Goal: Task Accomplishment & Management: Manage account settings

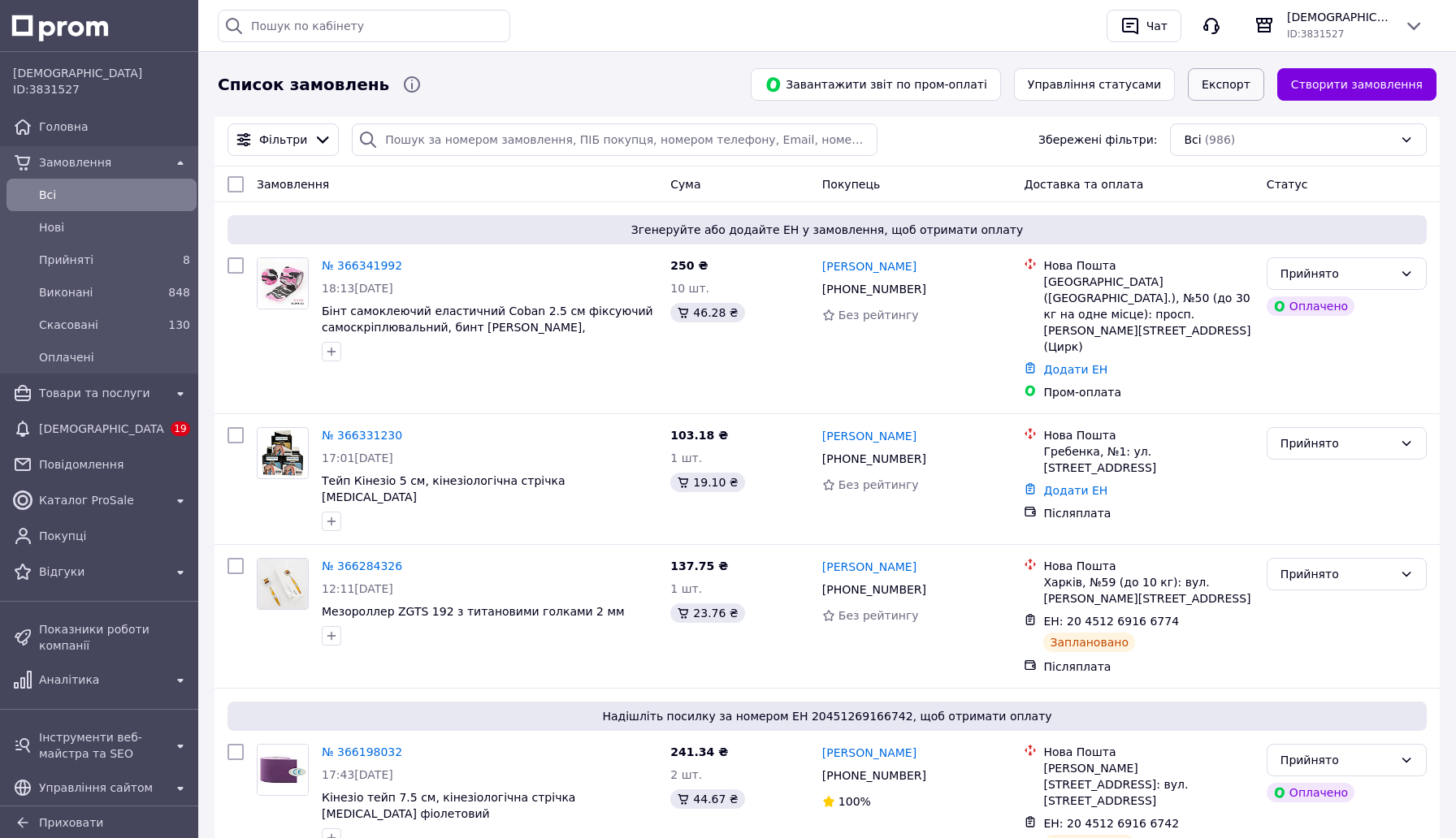
click at [1238, 74] on button "Експорт" at bounding box center [1225, 84] width 77 height 32
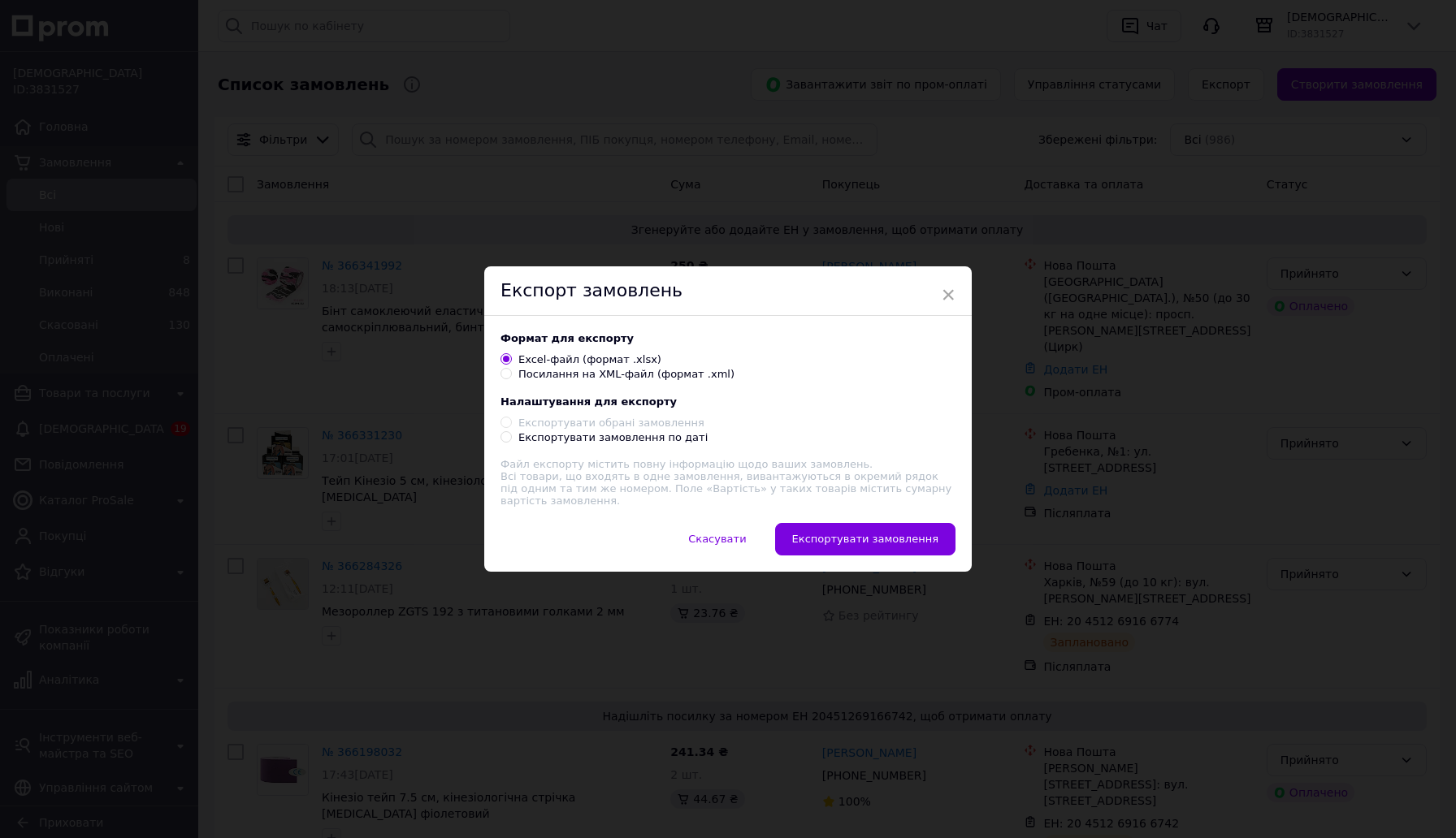
click at [646, 439] on div "Експортувати замовлення по даті" at bounding box center [612, 438] width 189 height 15
click at [511, 439] on input "Експортувати замовлення по даті" at bounding box center [505, 436] width 10 height 10
radio input "true"
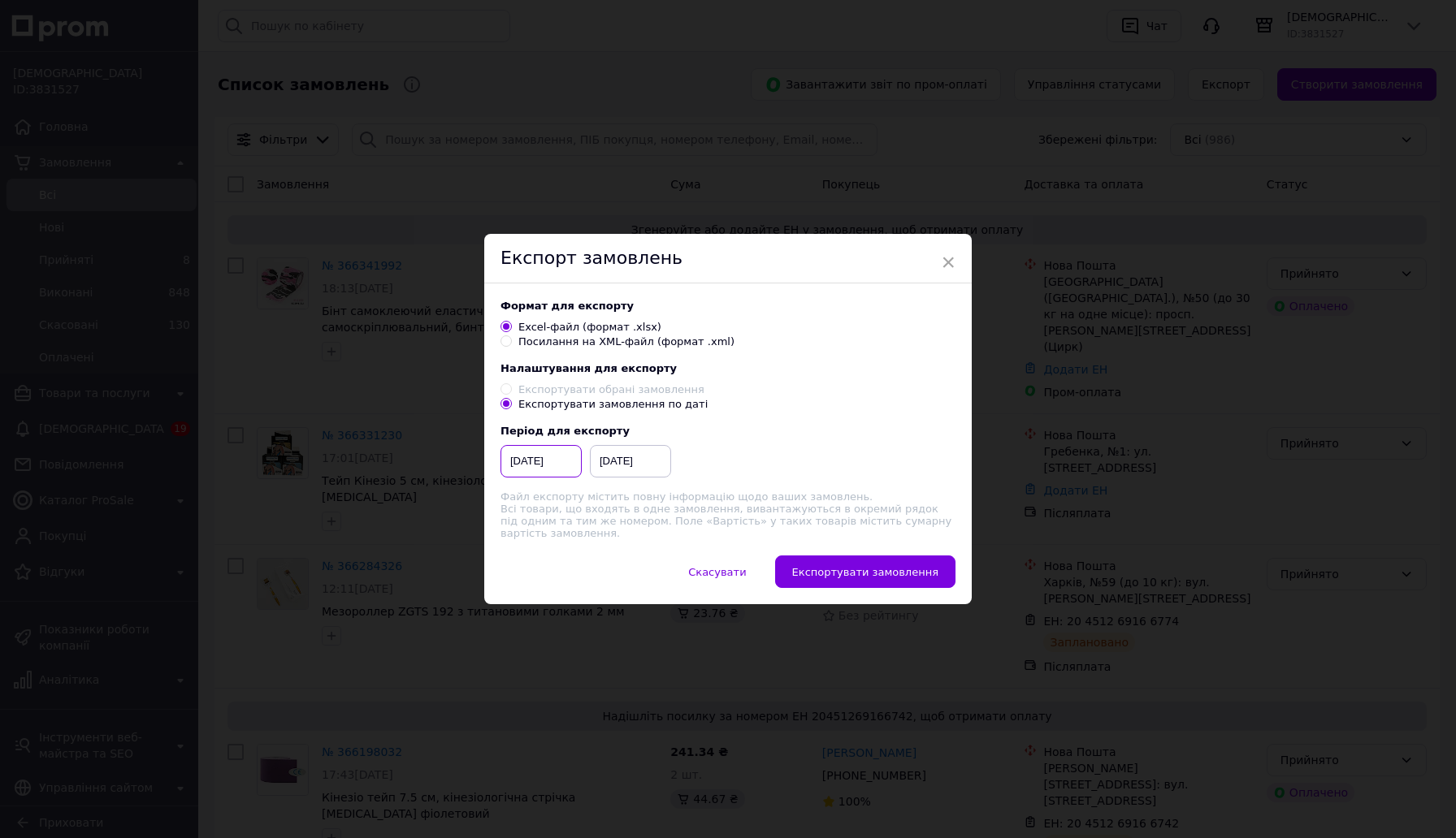
click at [551, 463] on input "[DATE]" at bounding box center [541, 461] width 81 height 32
click at [496, 496] on div "Формат для експорту Excel-файл (формат .xlsx) Посилання на XML-файл (формат .xm…" at bounding box center [728, 420] width 488 height 273
click at [557, 462] on input "[DATE]" at bounding box center [541, 461] width 81 height 32
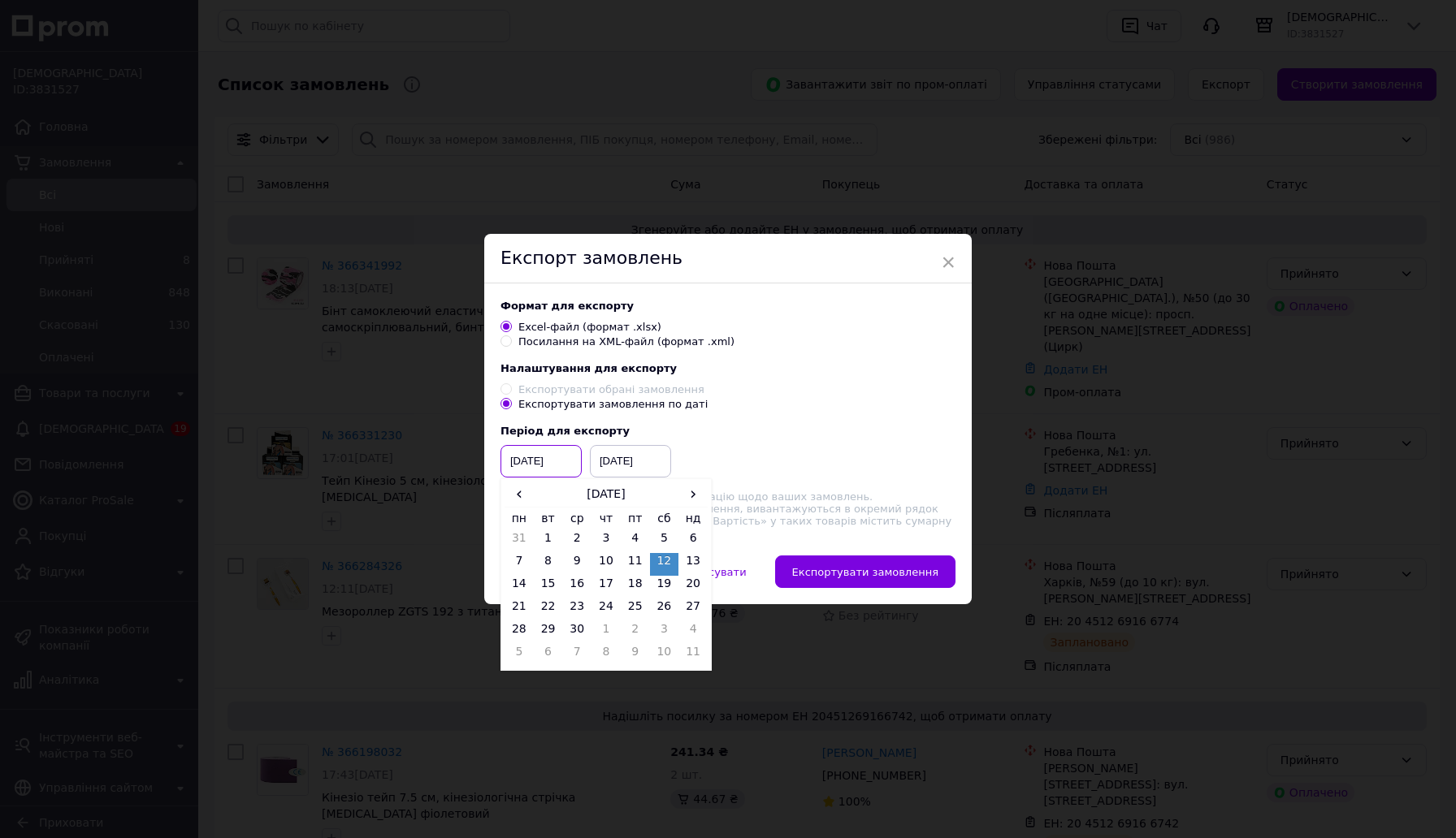
click at [534, 460] on input "[DATE]" at bounding box center [541, 461] width 81 height 32
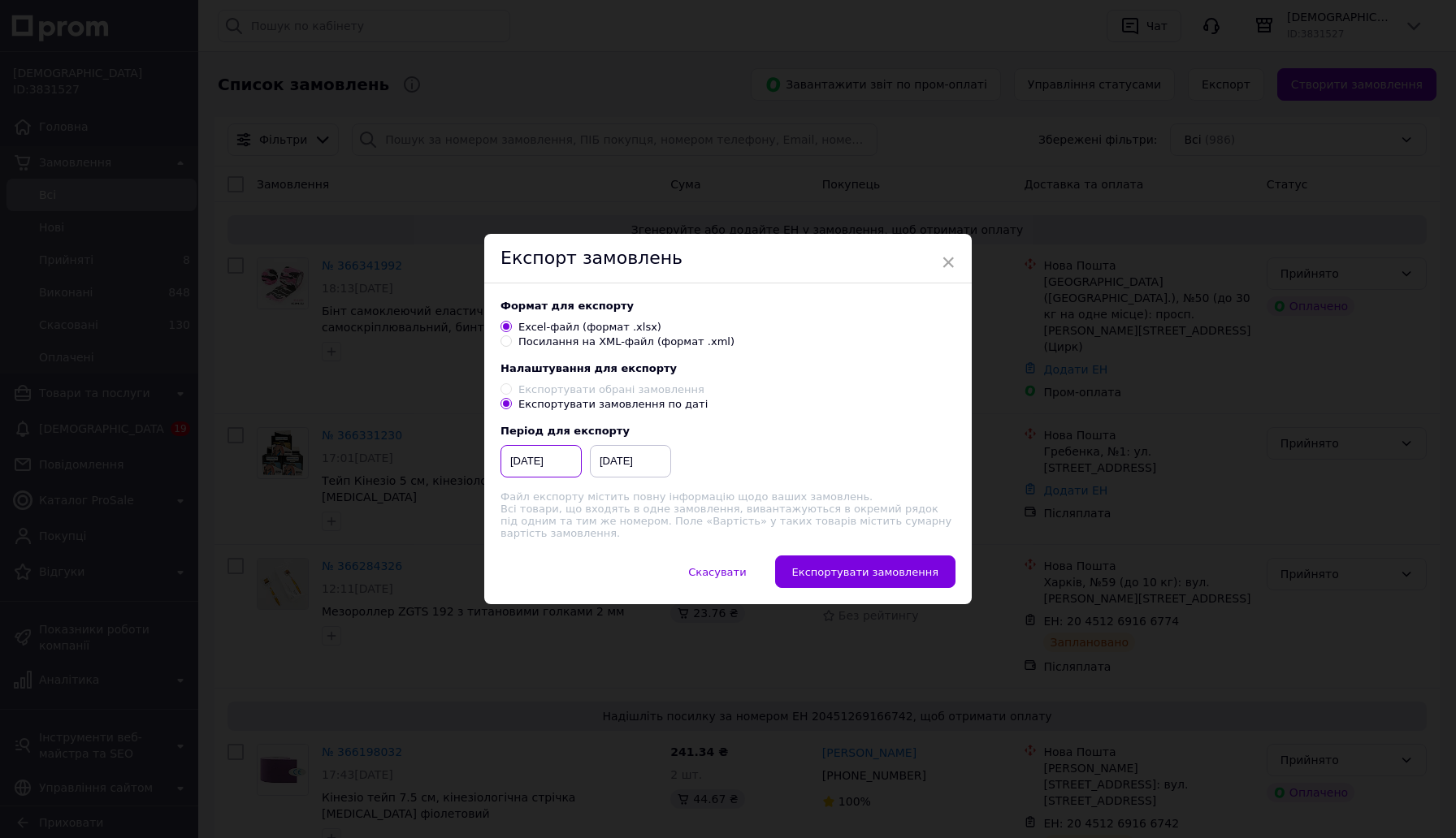
type input "[DATE]"
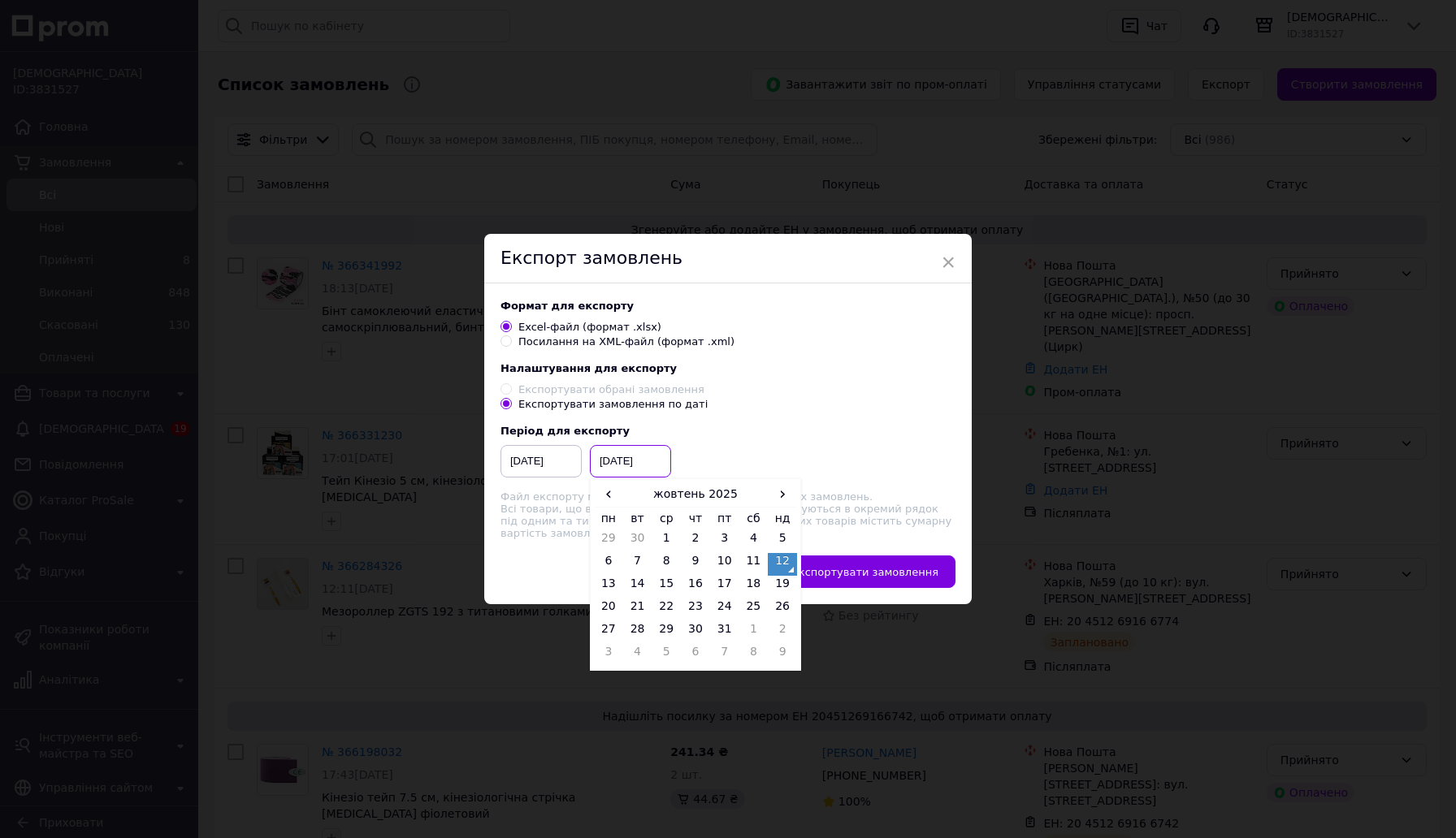
click at [629, 459] on input "[DATE]" at bounding box center [631, 461] width 81 height 32
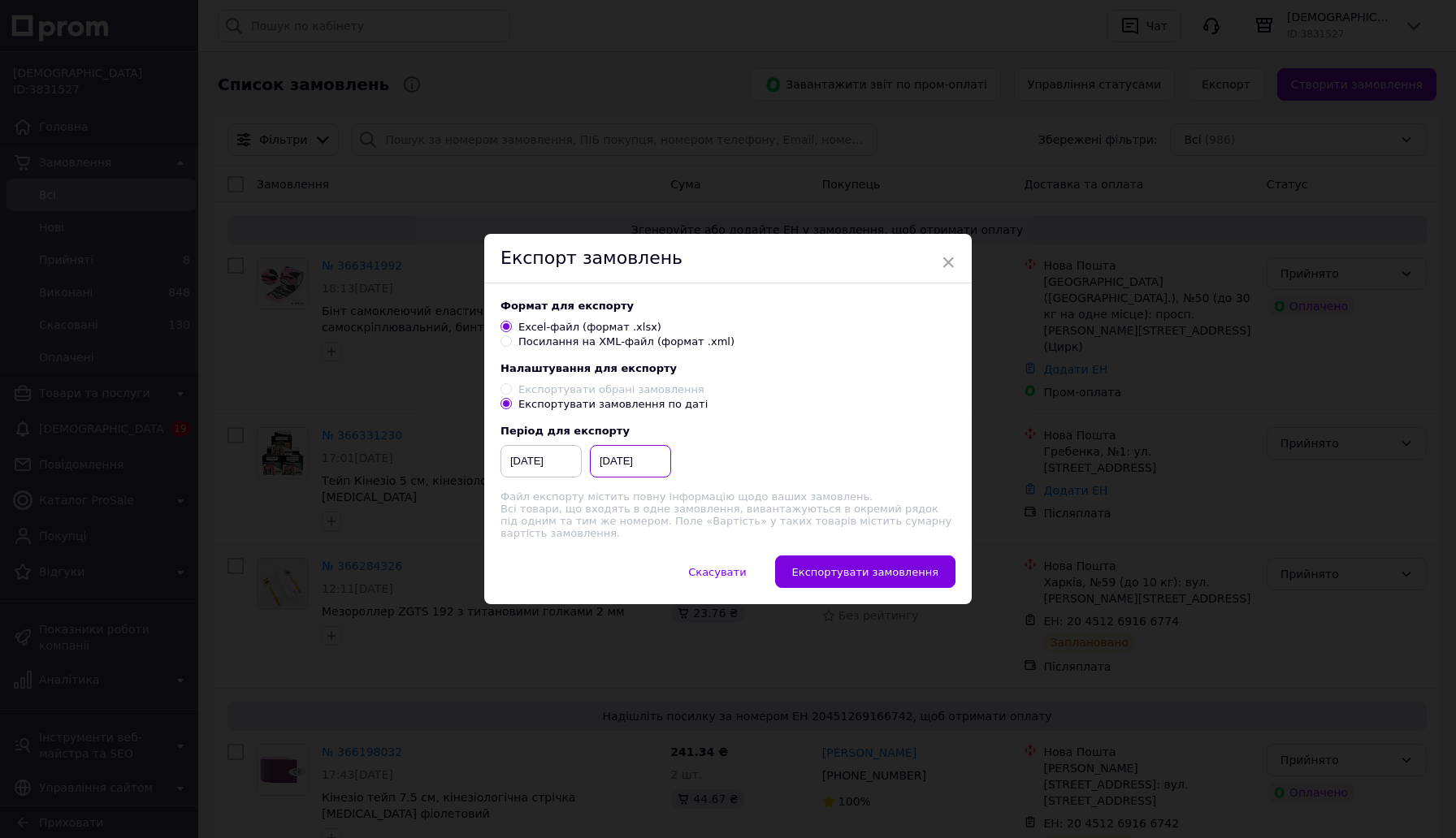
click at [612, 462] on input "[DATE]" at bounding box center [631, 461] width 81 height 32
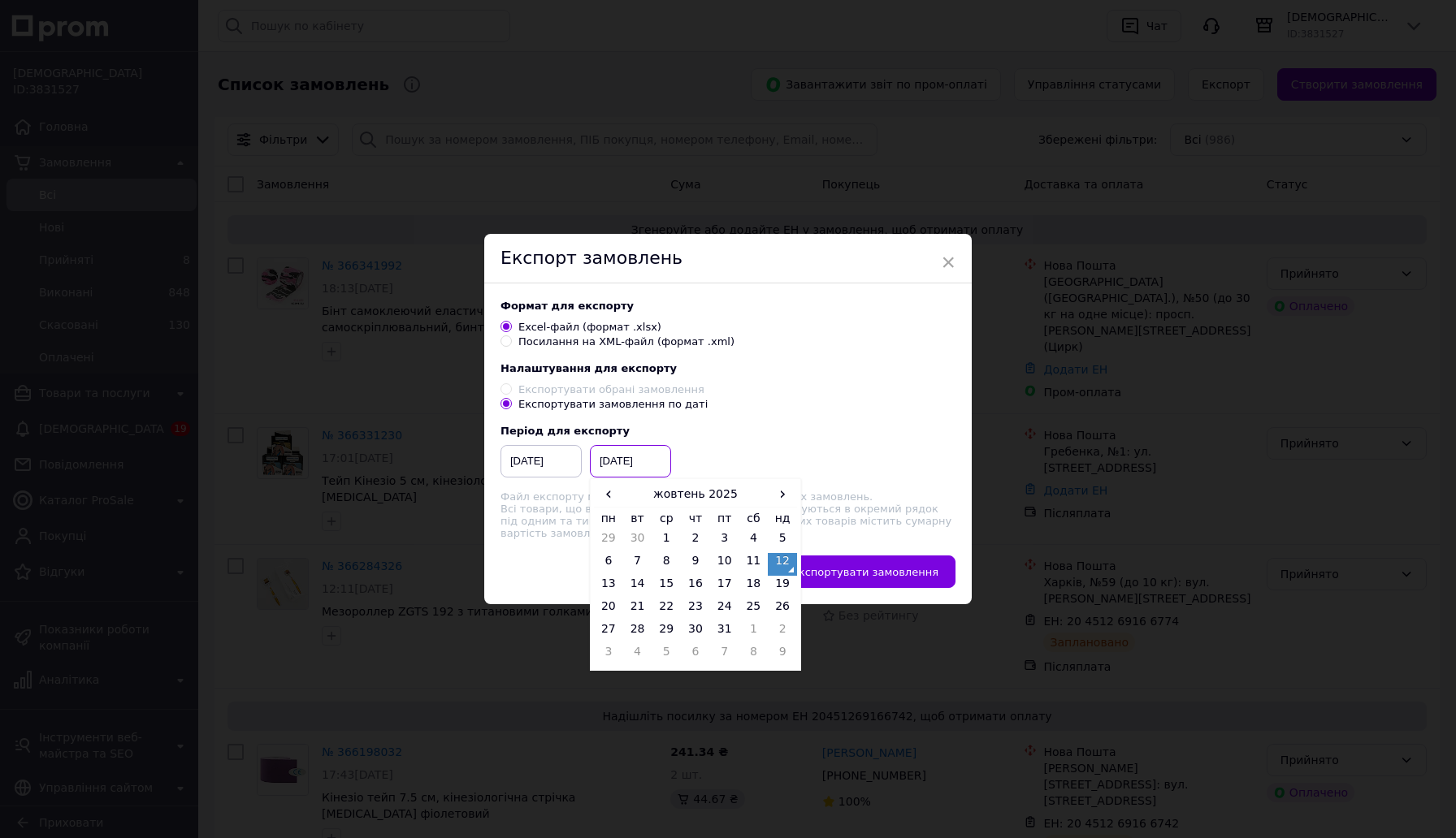
click at [621, 458] on input "[DATE]" at bounding box center [631, 461] width 81 height 32
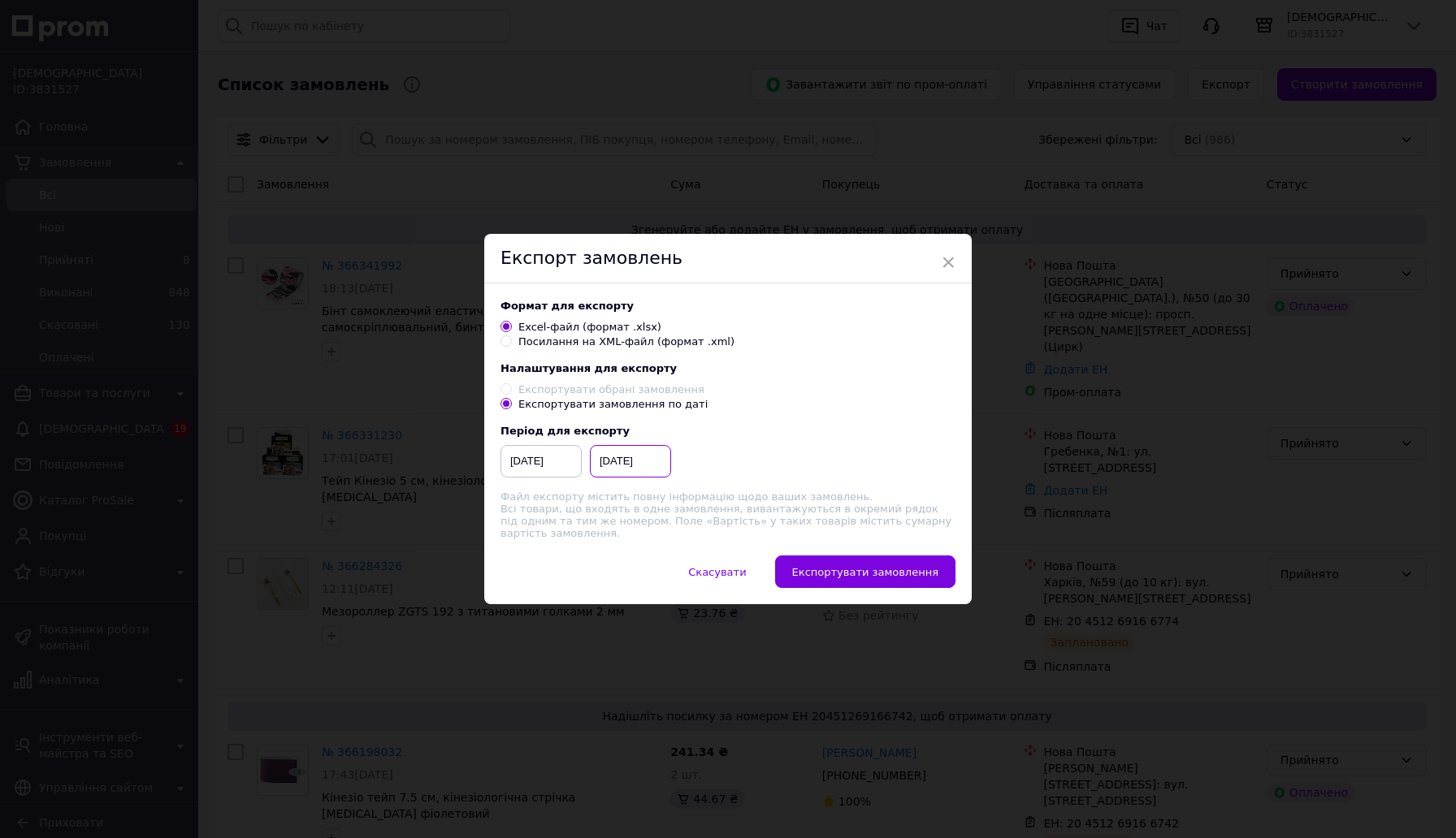
click at [621, 458] on input "[DATE]" at bounding box center [631, 461] width 81 height 32
type input "[DATE]"
click at [837, 567] on span "Експортувати замовлення" at bounding box center [865, 572] width 147 height 12
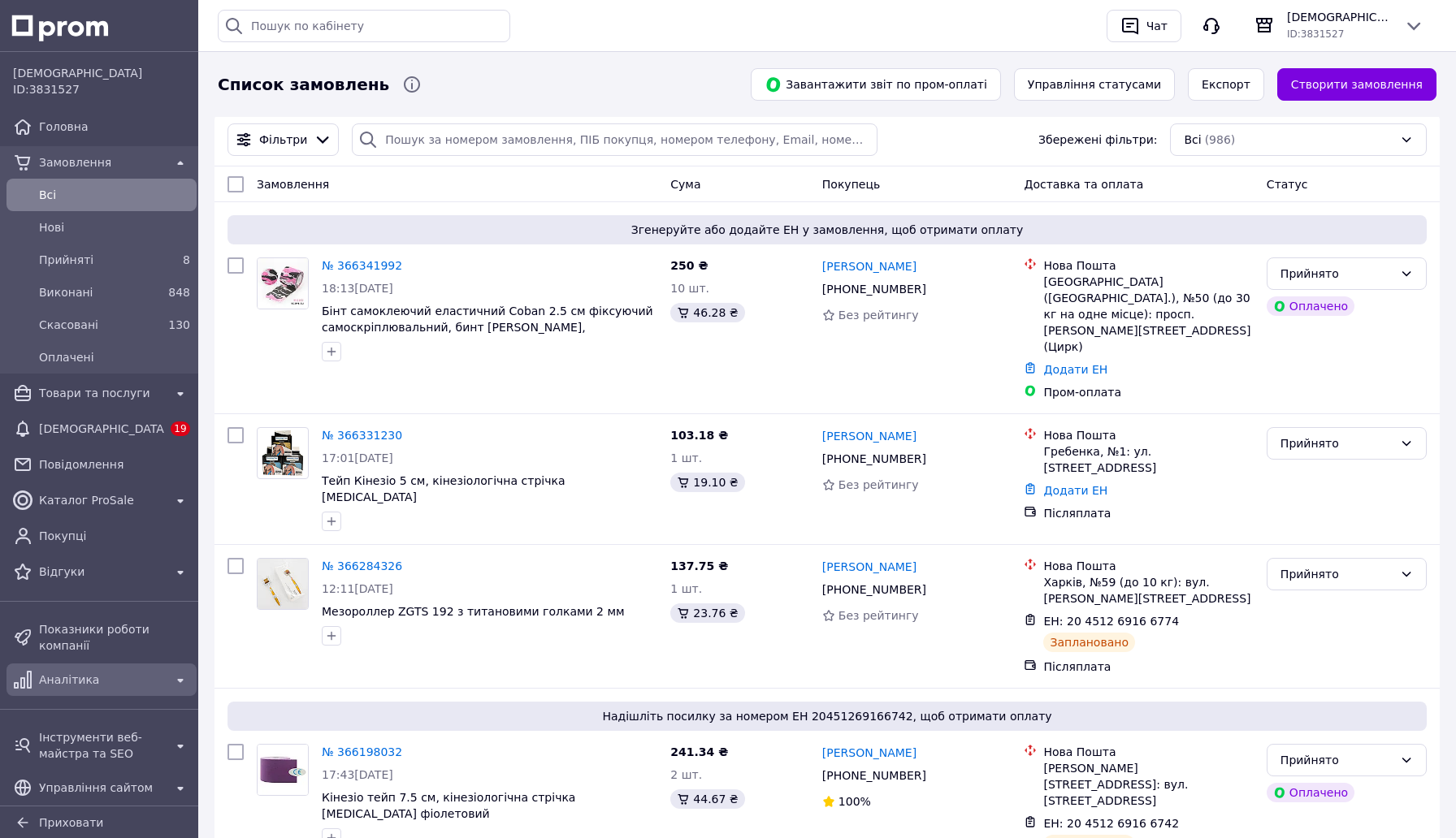
click at [98, 688] on span "Аналітика" at bounding box center [101, 680] width 125 height 17
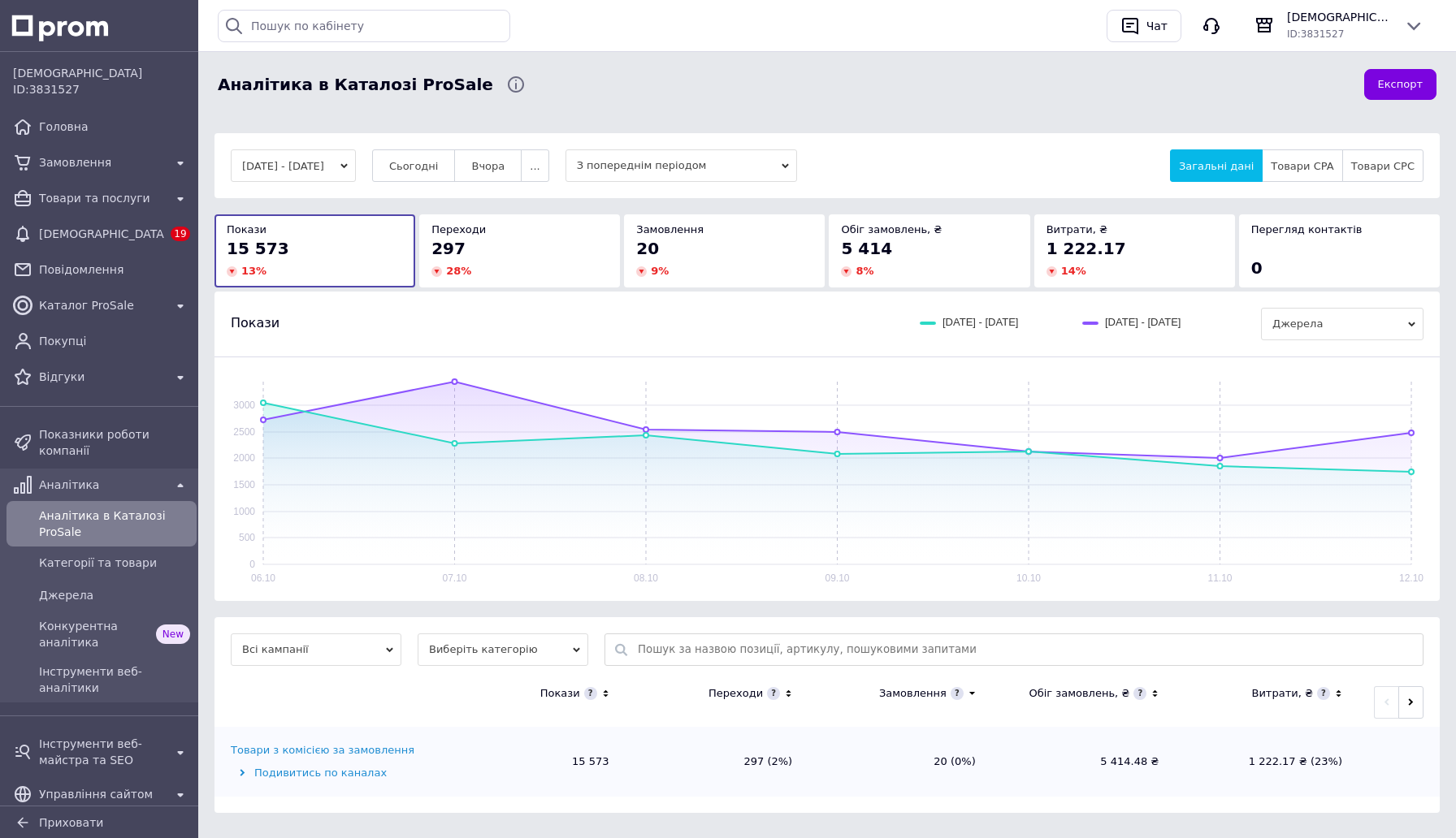
click at [348, 171] on button "[DATE] - [DATE]" at bounding box center [293, 165] width 125 height 32
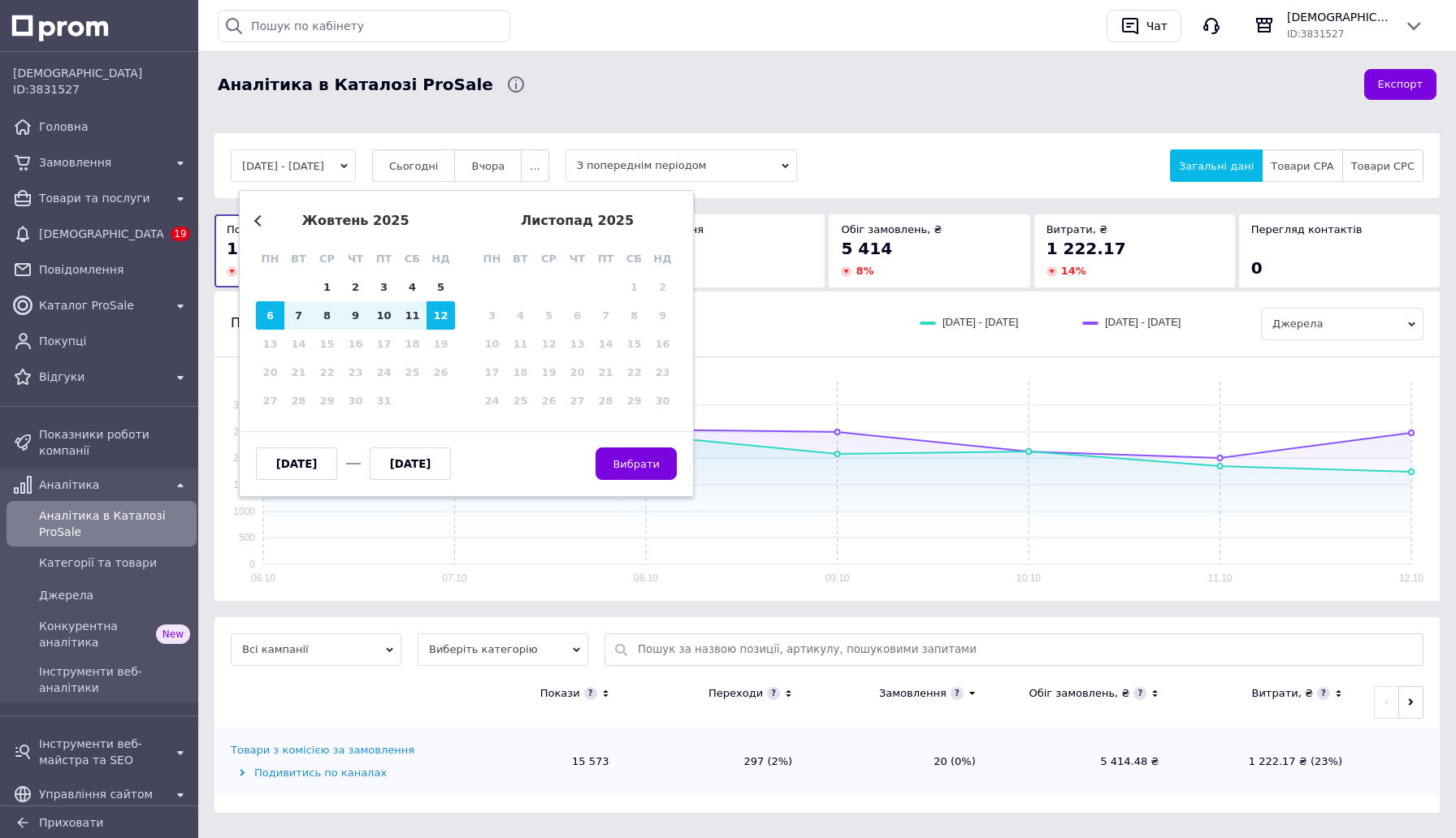
click at [256, 227] on div "жовтень 2025" at bounding box center [356, 221] width 199 height 15
click at [256, 224] on div "жовтень 2025" at bounding box center [356, 221] width 199 height 15
click at [258, 222] on button "Previous Month" at bounding box center [260, 221] width 11 height 11
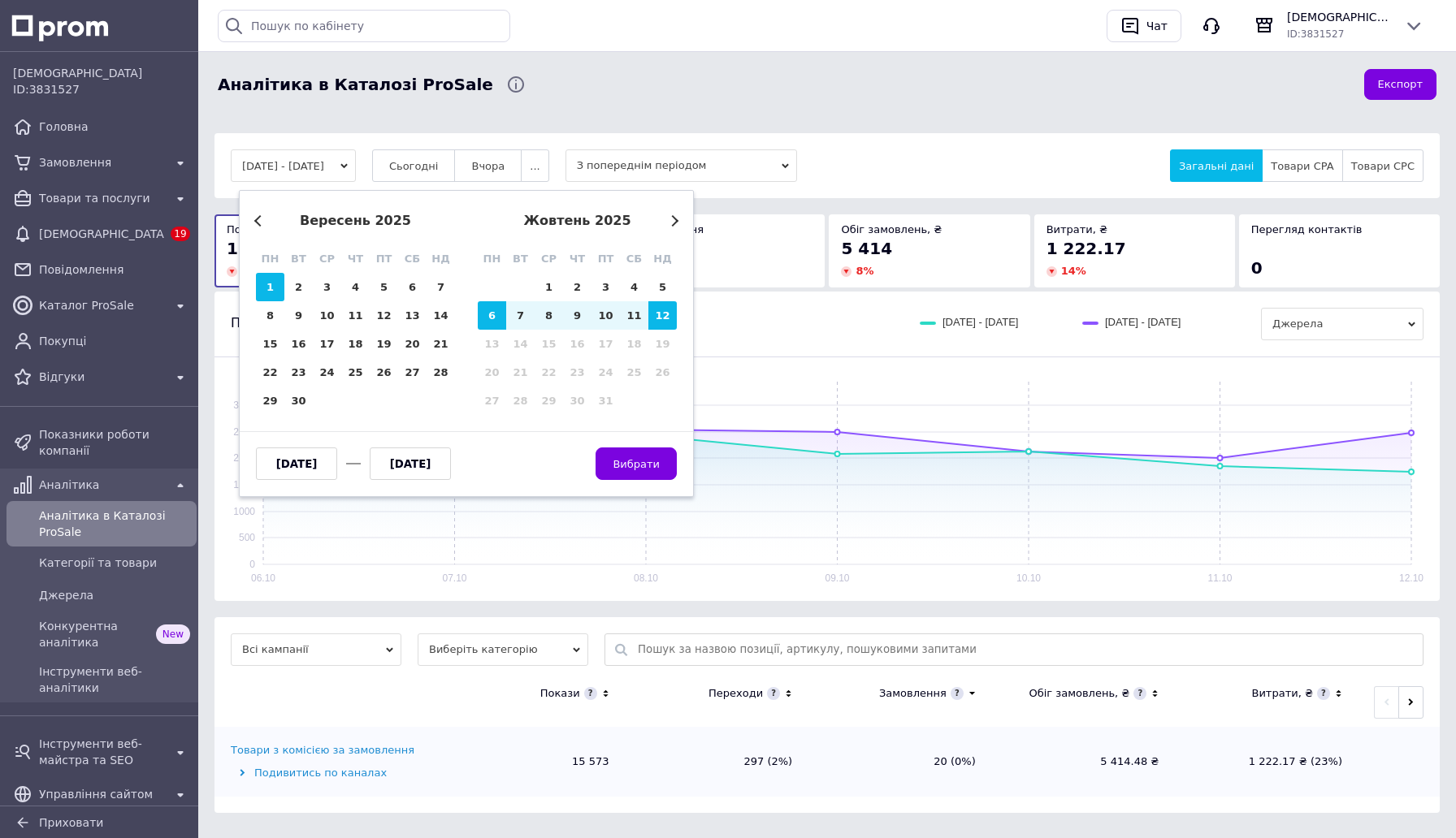
click at [272, 290] on div "1" at bounding box center [270, 287] width 29 height 29
type input "[DATE]"
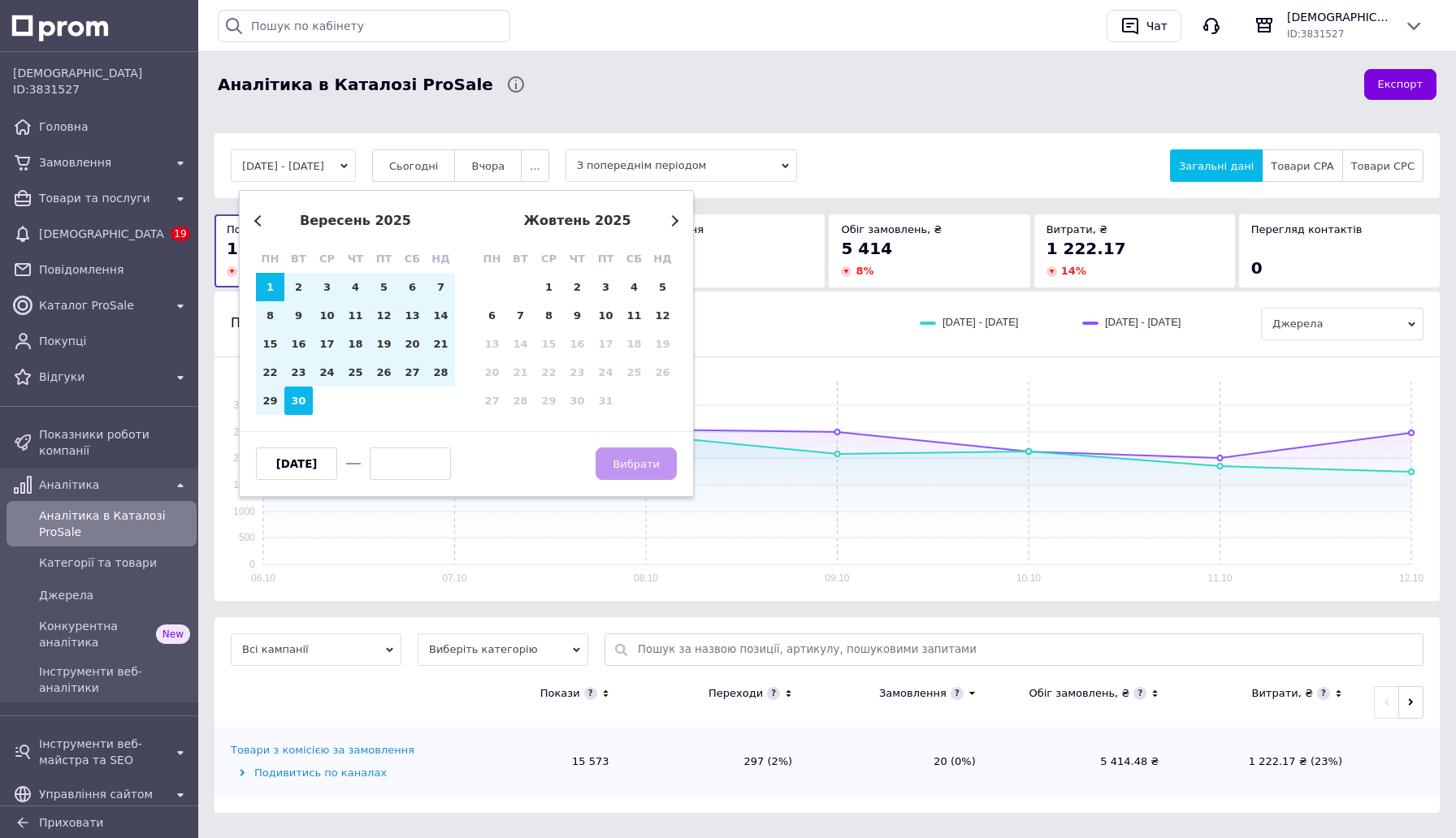
click at [299, 403] on div "30" at bounding box center [298, 400] width 29 height 29
type input "[DATE]"
click at [615, 453] on button "Вибрати" at bounding box center [636, 464] width 81 height 32
